Goal: Task Accomplishment & Management: Manage account settings

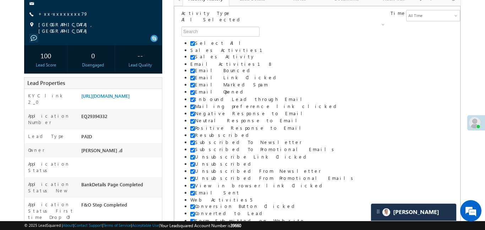
scroll to position [86, 0]
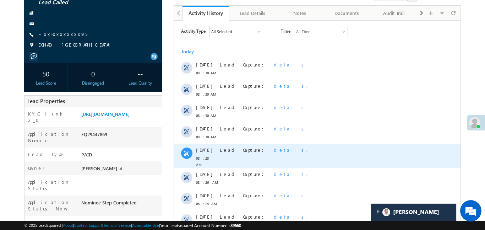
scroll to position [74, 0]
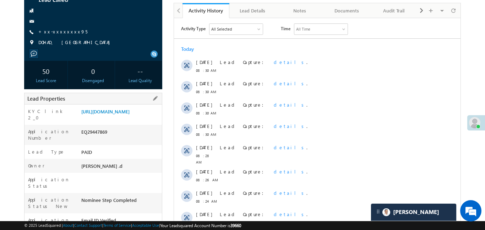
click at [125, 97] on div "Lead Properties" at bounding box center [93, 99] width 138 height 12
click at [123, 114] on link "https://angelbroking1-pk3em7sa.customui-test.leadsquared.com?leadId=baabd331-2d…" at bounding box center [105, 111] width 48 height 6
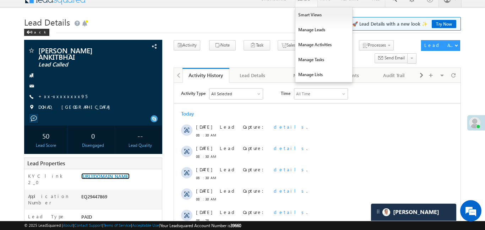
scroll to position [0, 0]
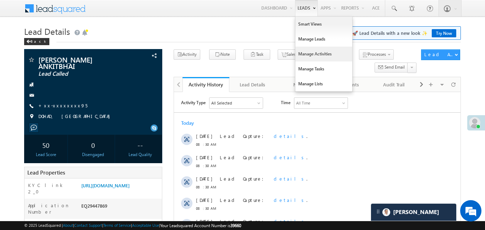
click at [307, 47] on link "Manage Activities" at bounding box center [324, 54] width 57 height 15
click at [307, 45] on link "Manage Leads" at bounding box center [324, 39] width 57 height 15
click at [307, 42] on link "Manage Leads" at bounding box center [324, 39] width 57 height 15
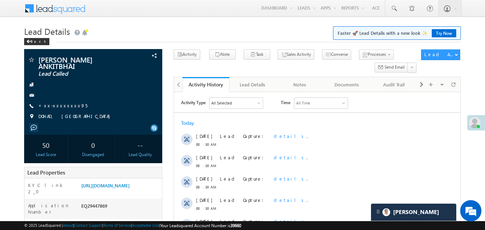
drag, startPoint x: 307, startPoint y: 42, endPoint x: 245, endPoint y: 0, distance: 74.4
click at [0, 0] on link "Manage Leads" at bounding box center [0, 0] width 0 height 0
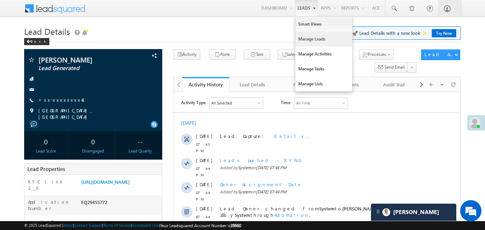
click at [309, 41] on link "Manage Leads" at bounding box center [324, 39] width 57 height 15
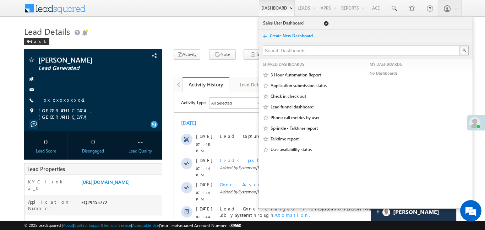
drag, startPoint x: 309, startPoint y: 41, endPoint x: 267, endPoint y: 2, distance: 57.1
click at [0, 0] on link "Manage Leads" at bounding box center [0, 0] width 0 height 0
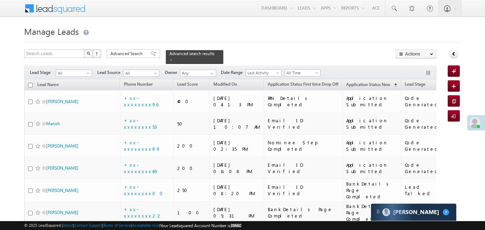
click at [78, 70] on span "All" at bounding box center [73, 73] width 34 height 6
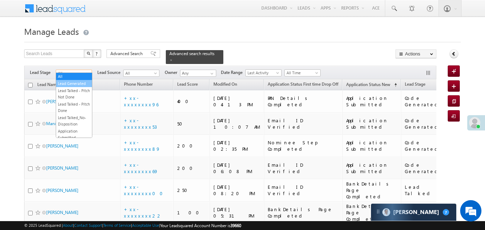
click at [80, 82] on link "Lead Generated" at bounding box center [74, 83] width 36 height 6
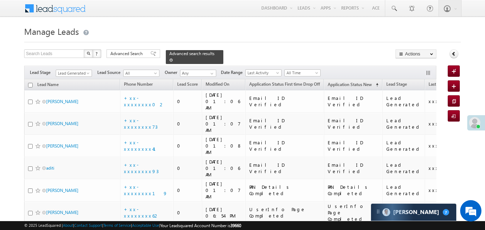
click at [173, 57] on link at bounding box center [171, 60] width 4 height 6
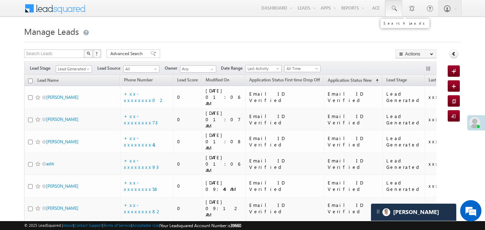
click at [399, 11] on link at bounding box center [393, 8] width 17 height 16
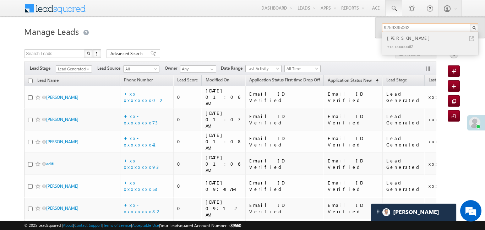
type input "9259395062"
click at [395, 41] on div "Than Singh" at bounding box center [433, 38] width 95 height 8
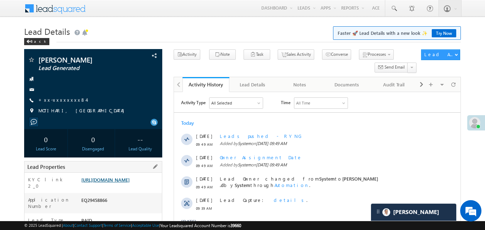
click at [130, 181] on link "[URL][DOMAIN_NAME]" at bounding box center [105, 180] width 48 height 6
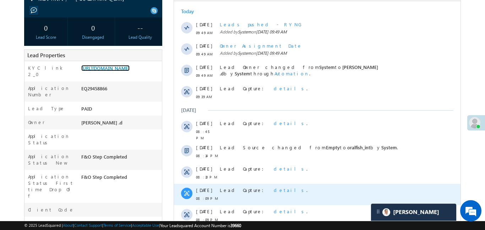
scroll to position [181, 0]
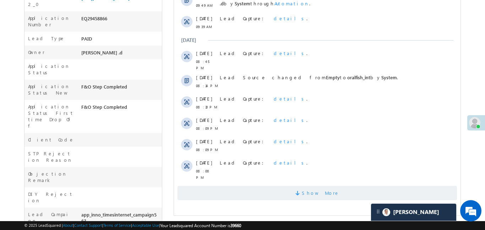
click at [357, 191] on span "Show More" at bounding box center [317, 193] width 280 height 14
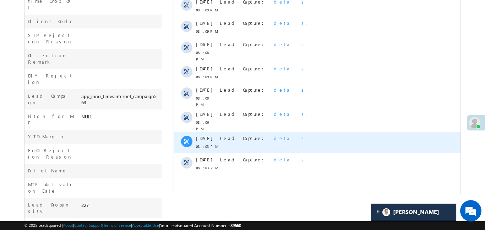
scroll to position [305, 0]
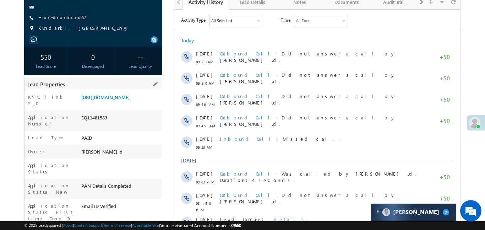
scroll to position [82, 0]
click at [112, 100] on link "[URL][DOMAIN_NAME]" at bounding box center [105, 97] width 48 height 6
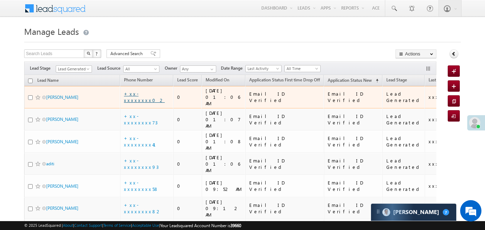
click at [153, 92] on link "+xx-xxxxxxxx02" at bounding box center [144, 97] width 41 height 12
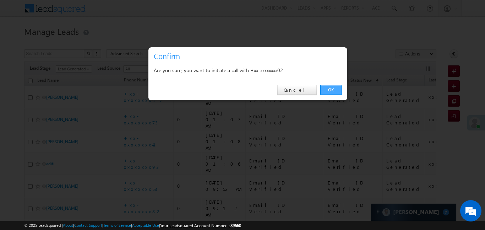
click at [337, 92] on link "OK" at bounding box center [331, 90] width 22 height 10
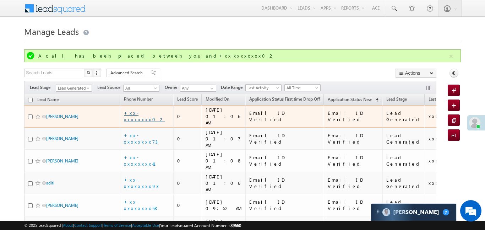
click at [148, 111] on link "+xx-xxxxxxxx02" at bounding box center [144, 116] width 41 height 12
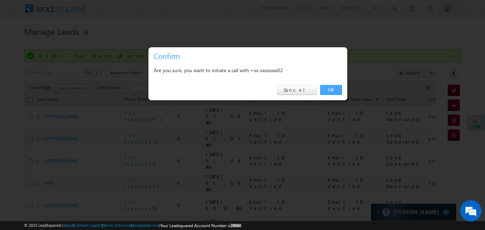
click at [332, 87] on link "OK" at bounding box center [331, 90] width 22 height 10
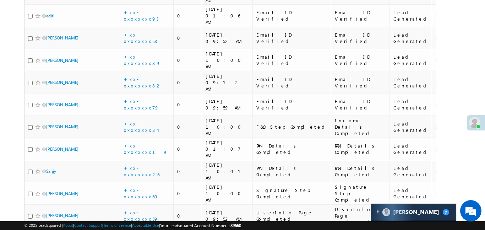
scroll to position [178, 0]
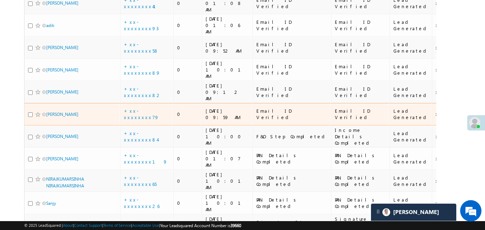
scroll to position [200, 0]
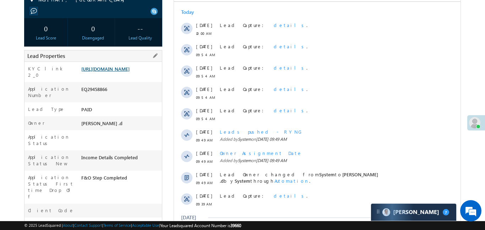
click at [130, 67] on link "[URL][DOMAIN_NAME]" at bounding box center [105, 69] width 48 height 6
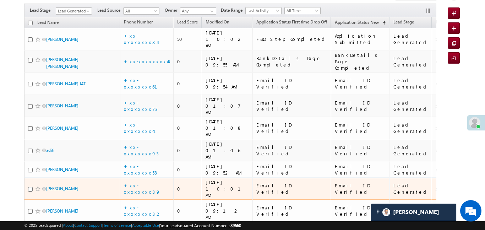
scroll to position [34, 0]
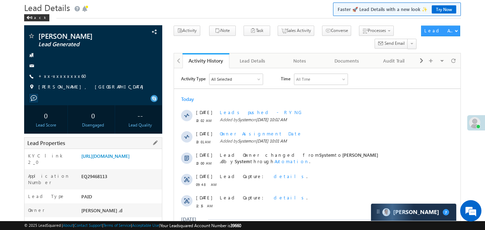
scroll to position [34, 0]
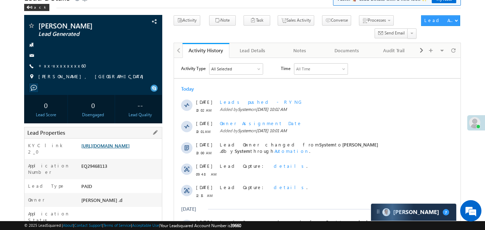
click at [110, 148] on link "[URL][DOMAIN_NAME]" at bounding box center [105, 145] width 48 height 6
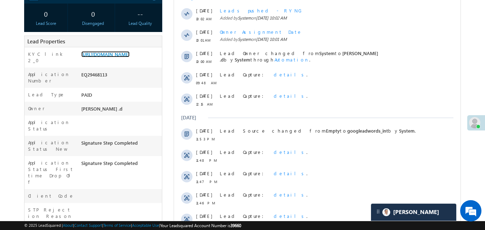
scroll to position [103, 0]
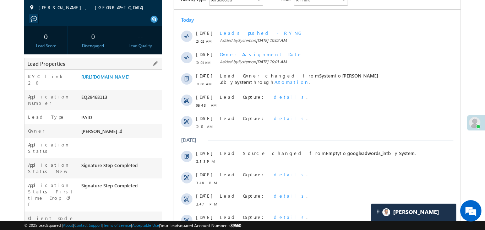
click at [115, 70] on div "KYC link 2_0 [URL][DOMAIN_NAME]" at bounding box center [93, 80] width 137 height 20
click at [117, 78] on link "[URL][DOMAIN_NAME]" at bounding box center [105, 77] width 48 height 6
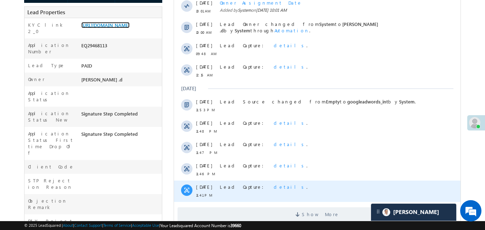
scroll to position [198, 0]
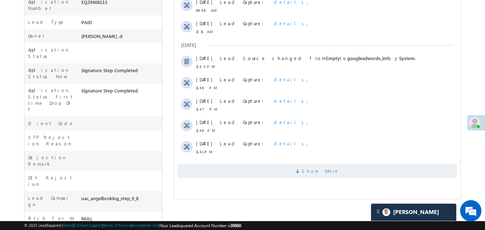
click at [260, 169] on span "Show More" at bounding box center [317, 171] width 280 height 14
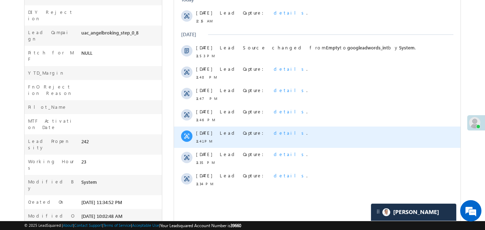
scroll to position [373, 0]
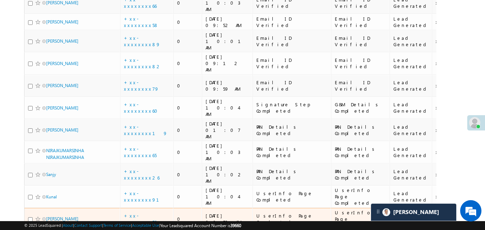
scroll to position [202, 0]
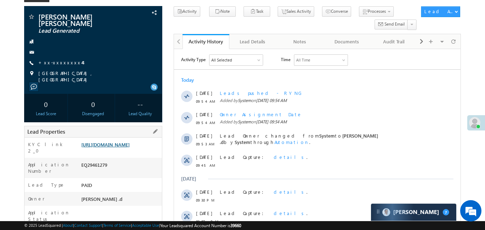
click at [124, 147] on link "[URL][DOMAIN_NAME]" at bounding box center [105, 144] width 48 height 6
click at [58, 75] on div "VIPULKUMAR PURUSHOTTAMBHAI PATEL Lead Generated +xx-xxxxxxxx44" at bounding box center [93, 48] width 131 height 70
click at [56, 65] on link "+xx-xxxxxxxx44" at bounding box center [60, 62] width 44 height 6
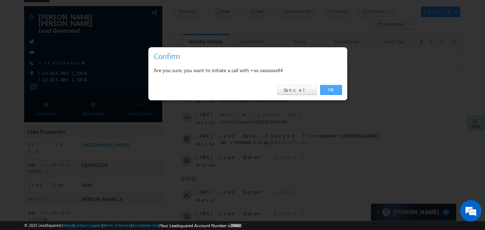
click at [324, 94] on link "OK" at bounding box center [331, 90] width 22 height 10
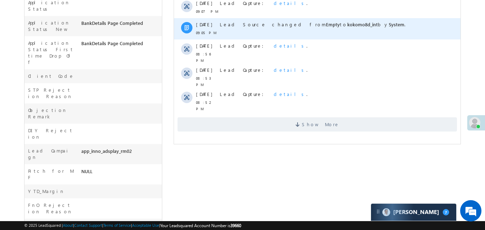
scroll to position [283, 0]
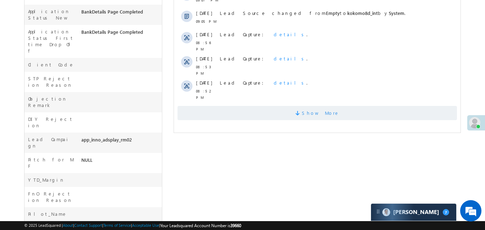
click at [325, 106] on span "Show More" at bounding box center [321, 113] width 38 height 14
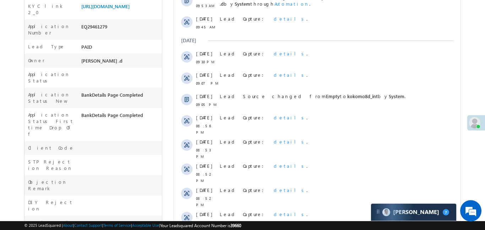
scroll to position [76, 0]
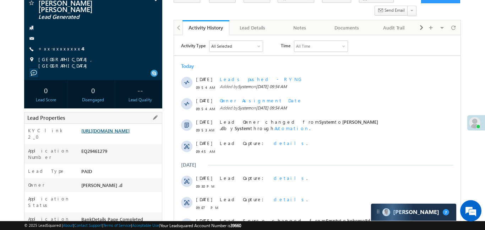
click at [122, 134] on link "https://angelbroking1-pk3em7sa.customui-test.leadsquared.com?leadId=fae76d2b-5a…" at bounding box center [105, 131] width 48 height 6
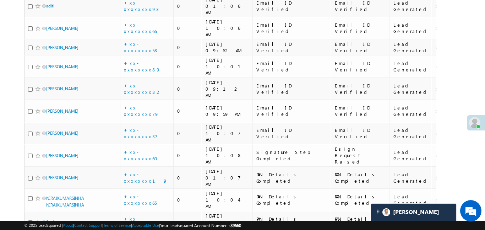
scroll to position [201, 0]
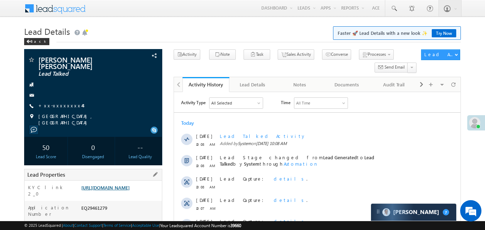
click at [129, 190] on link "[URL][DOMAIN_NAME]" at bounding box center [105, 187] width 48 height 6
